Goal: Navigation & Orientation: Find specific page/section

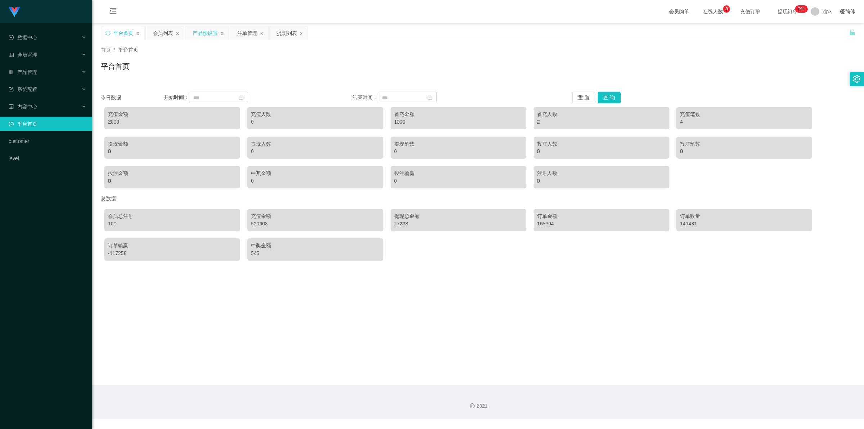
click at [207, 30] on div "产品预设置" at bounding box center [205, 33] width 25 height 14
